Goal: Obtain resource: Obtain resource

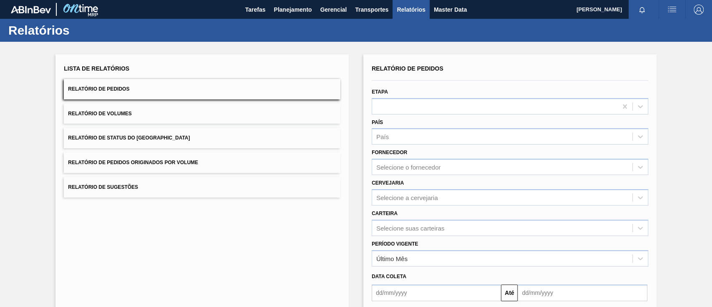
click at [138, 138] on span "Relatório de Status do [GEOGRAPHIC_DATA]" at bounding box center [129, 138] width 122 height 6
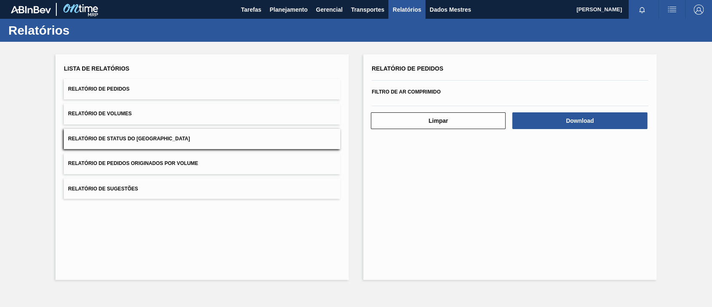
click at [153, 167] on button "Relatório de Pedidos Originados por Volume" at bounding box center [202, 163] width 277 height 20
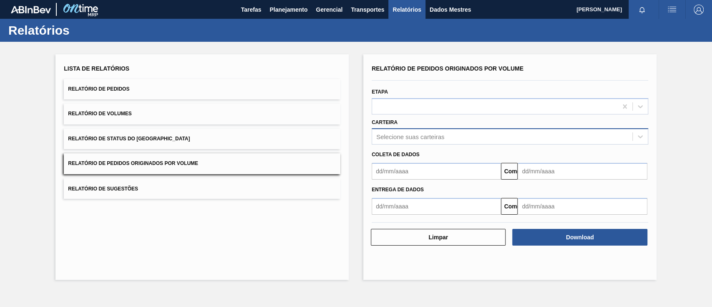
click at [399, 131] on div "Selecione suas carteiras" at bounding box center [502, 137] width 260 height 12
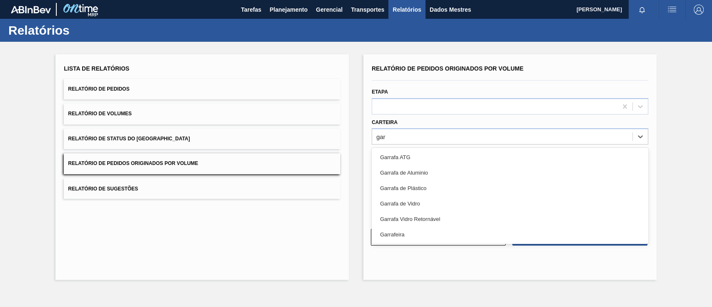
type input "garr"
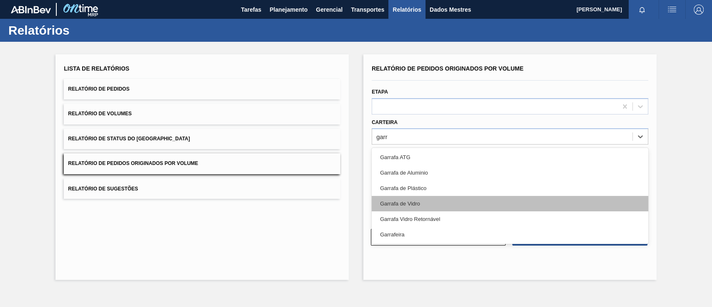
click at [438, 198] on div "Garrafa de Vidro" at bounding box center [510, 203] width 277 height 15
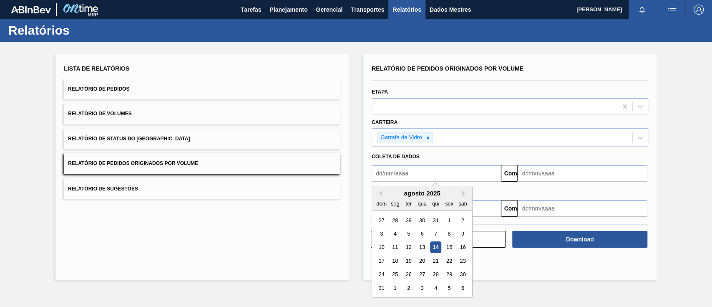
click at [430, 178] on input "text" at bounding box center [436, 173] width 129 height 17
click at [447, 216] on div "1" at bounding box center [448, 219] width 11 height 11
type input "01/08/2025"
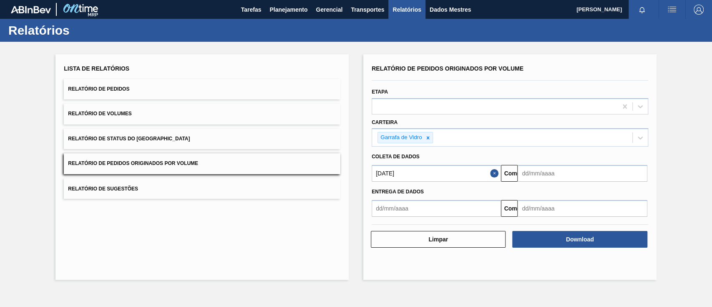
click at [536, 170] on input "text" at bounding box center [582, 173] width 129 height 17
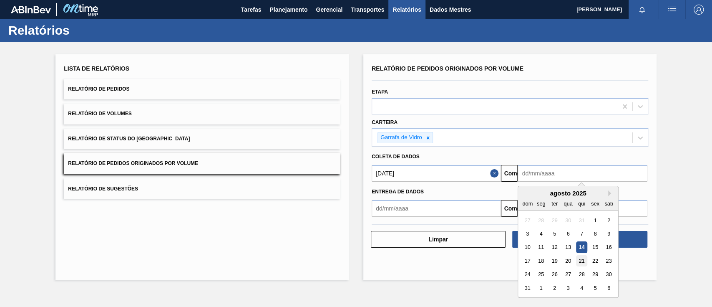
click at [583, 263] on div "21" at bounding box center [581, 260] width 11 height 11
type input "21/08/2025"
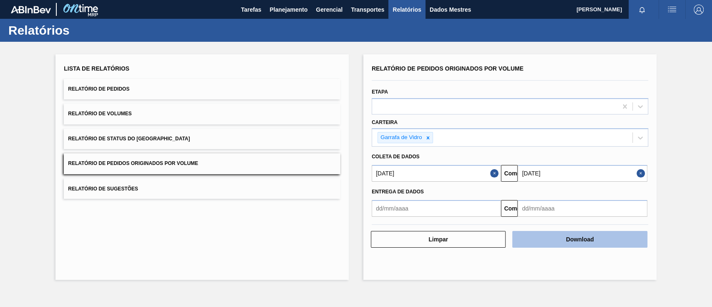
click at [591, 241] on font "Download" at bounding box center [580, 239] width 28 height 7
